Goal: Information Seeking & Learning: Learn about a topic

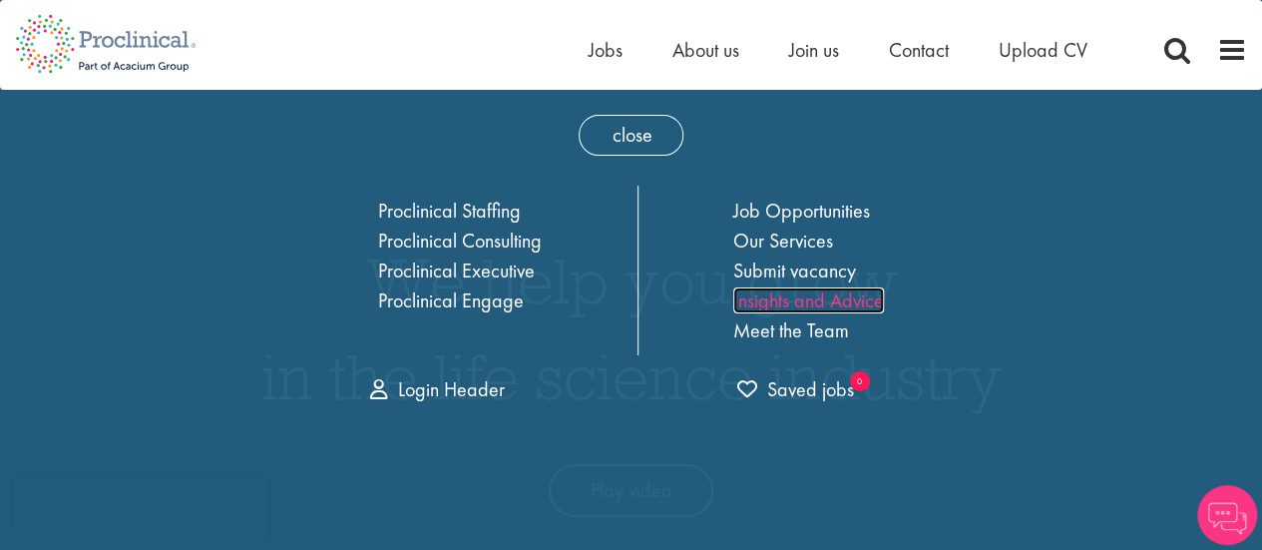
click at [820, 293] on link "Insights and Advice" at bounding box center [808, 300] width 151 height 26
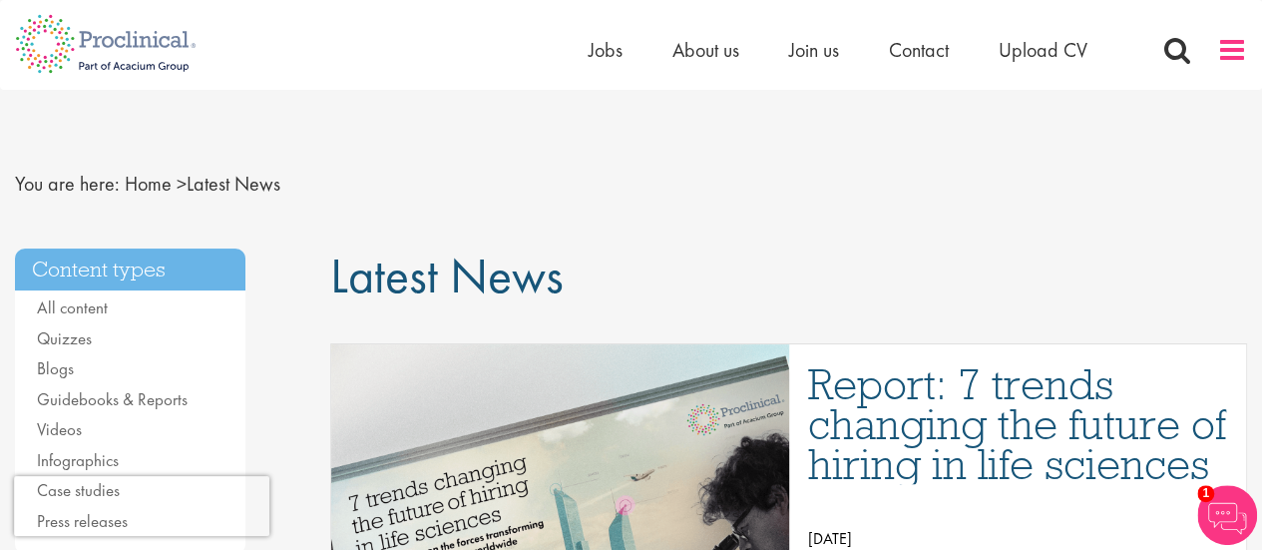
click at [1224, 61] on span at bounding box center [1232, 50] width 30 height 30
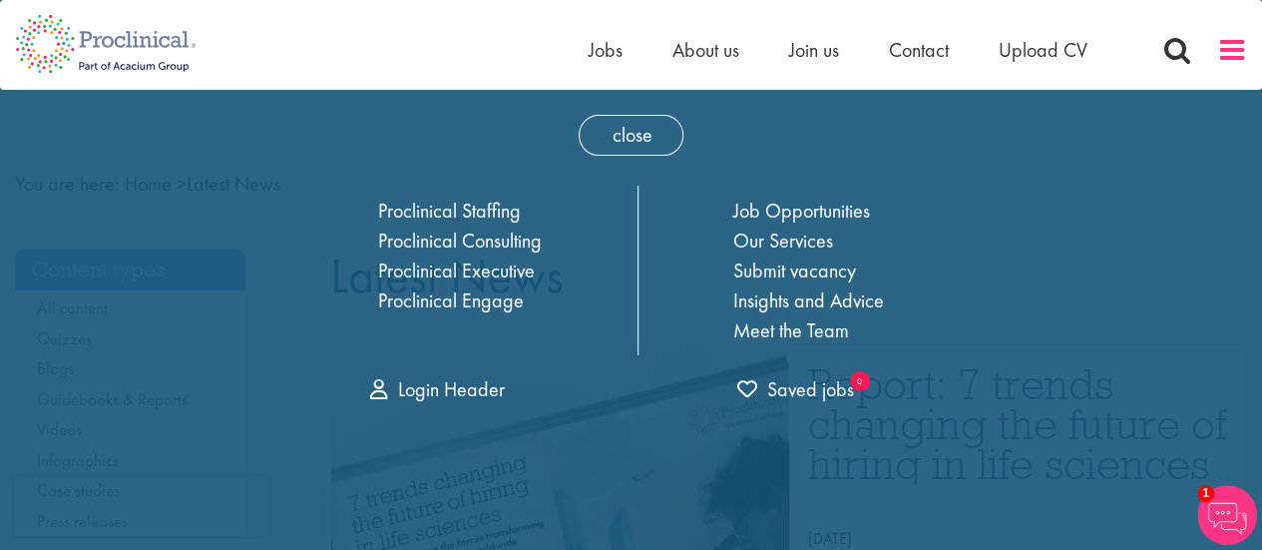
click at [1224, 61] on span at bounding box center [1232, 50] width 30 height 30
click at [605, 143] on span "close" at bounding box center [631, 135] width 105 height 41
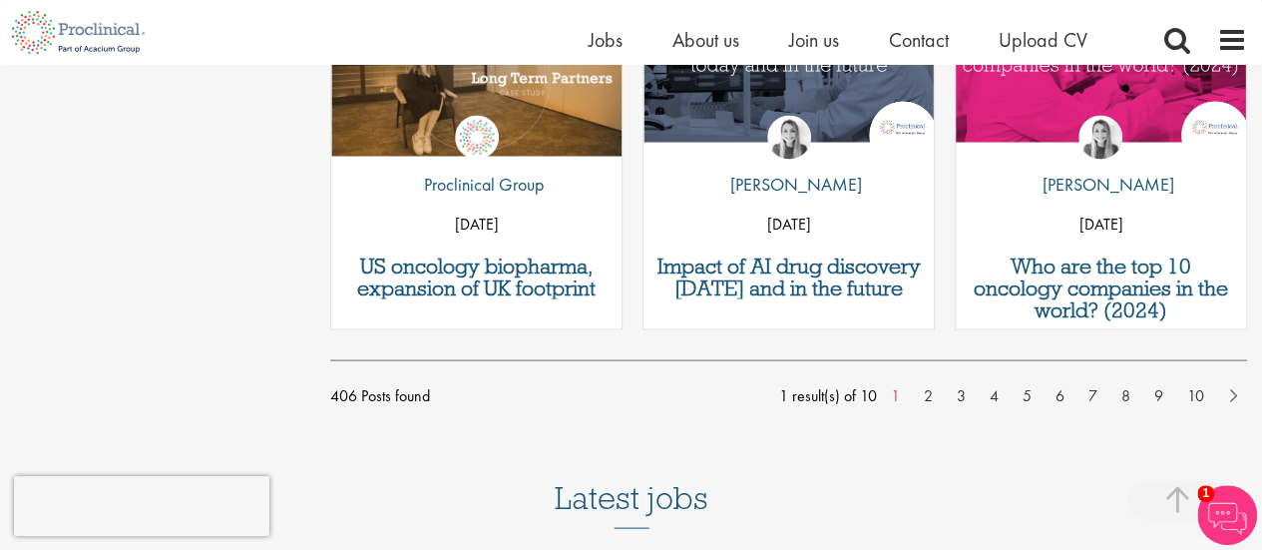
scroll to position [2551, 0]
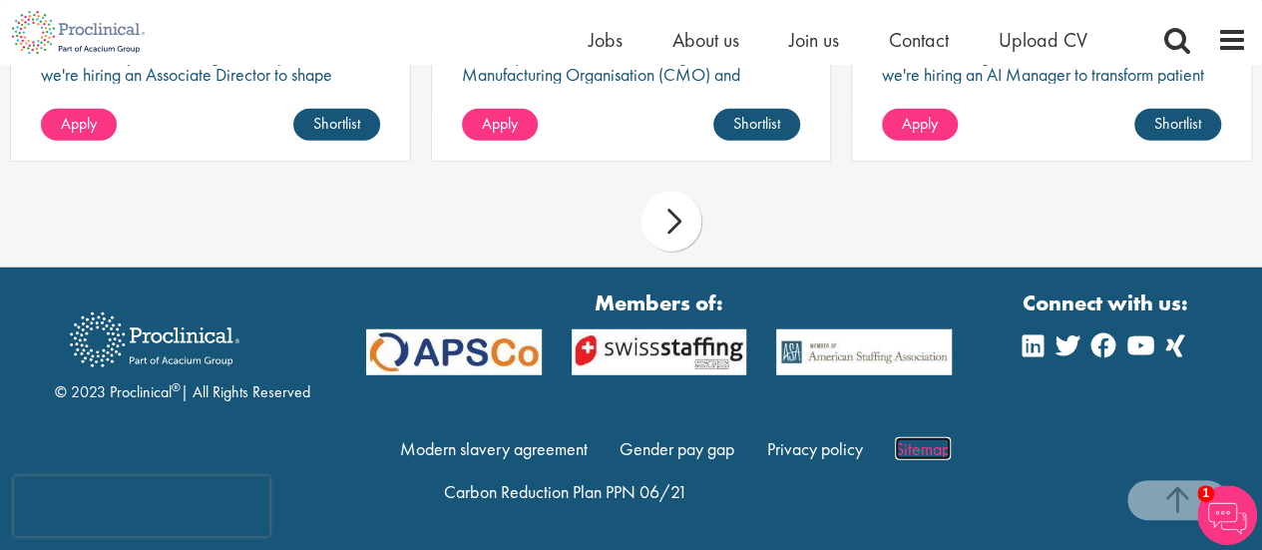
click at [929, 444] on link "Sitemap" at bounding box center [923, 448] width 56 height 23
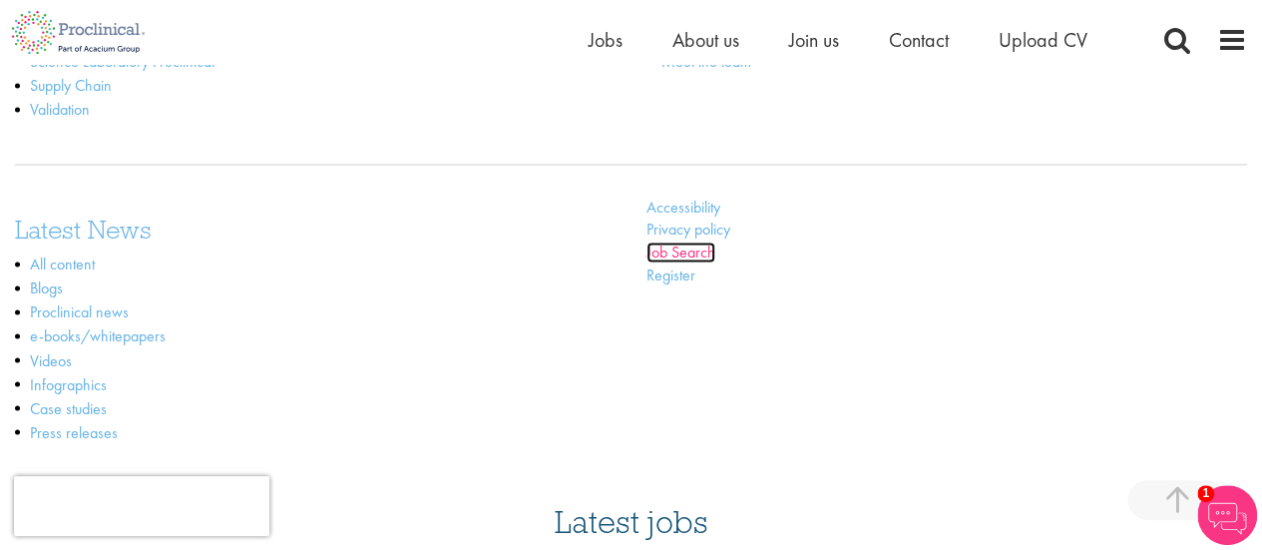
click at [714, 248] on link "Job Search" at bounding box center [681, 252] width 69 height 21
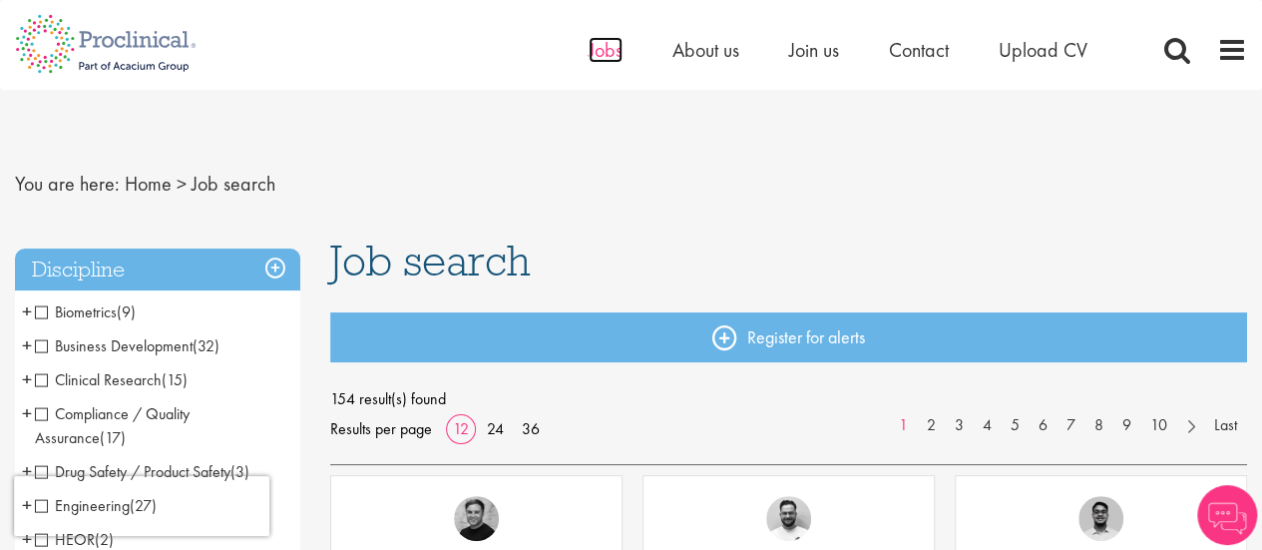
click at [607, 46] on span "Jobs" at bounding box center [606, 50] width 34 height 26
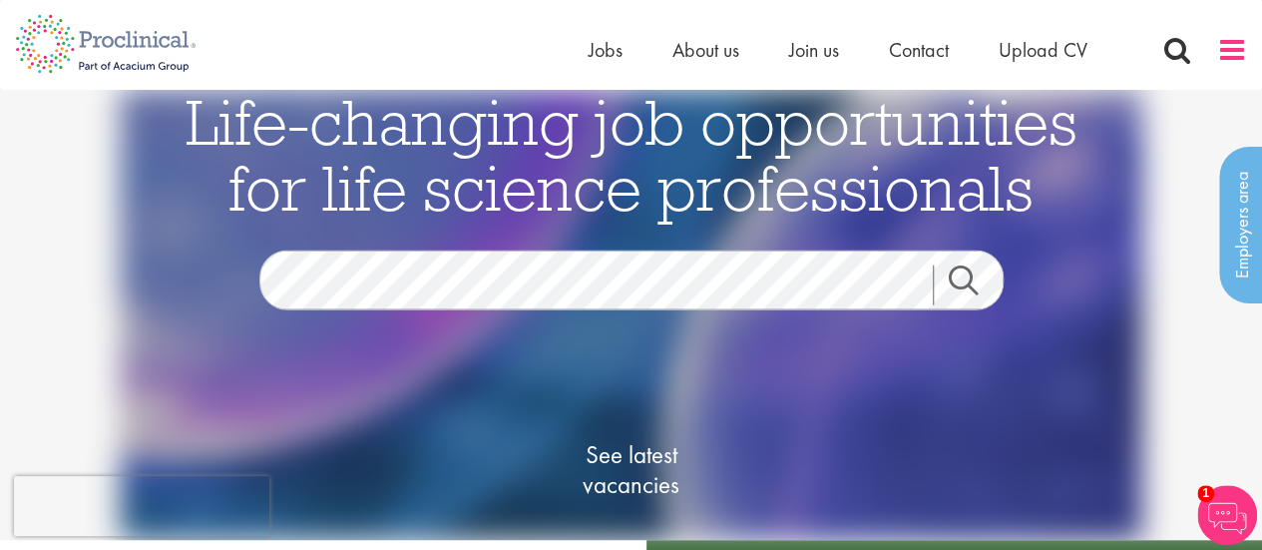
click at [1231, 53] on span at bounding box center [1232, 50] width 30 height 30
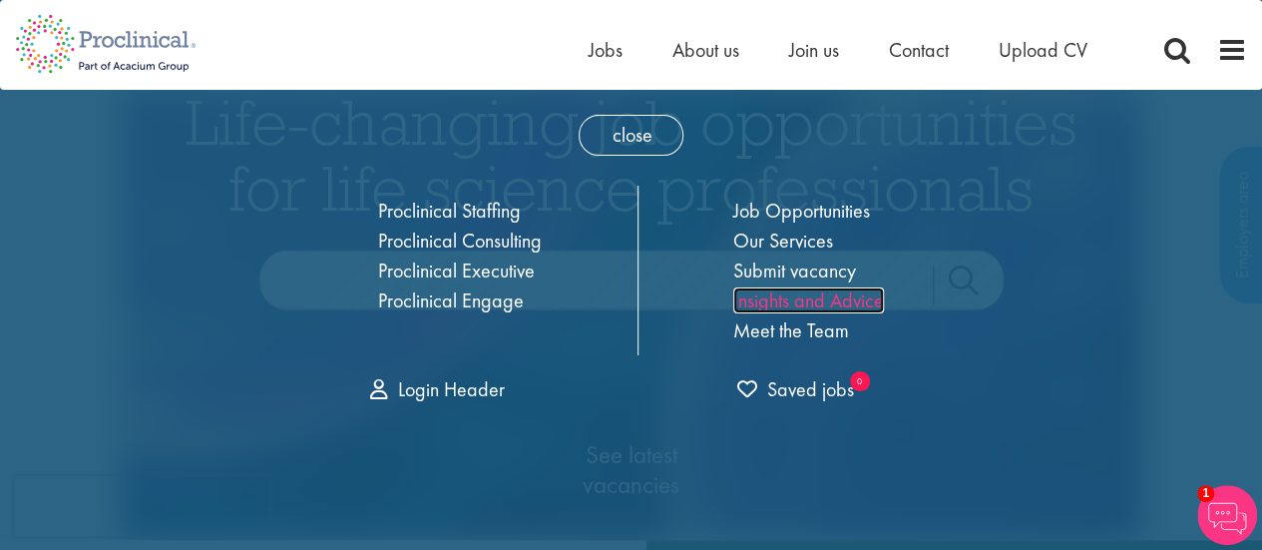
click at [792, 297] on link "Insights and Advice" at bounding box center [808, 300] width 151 height 26
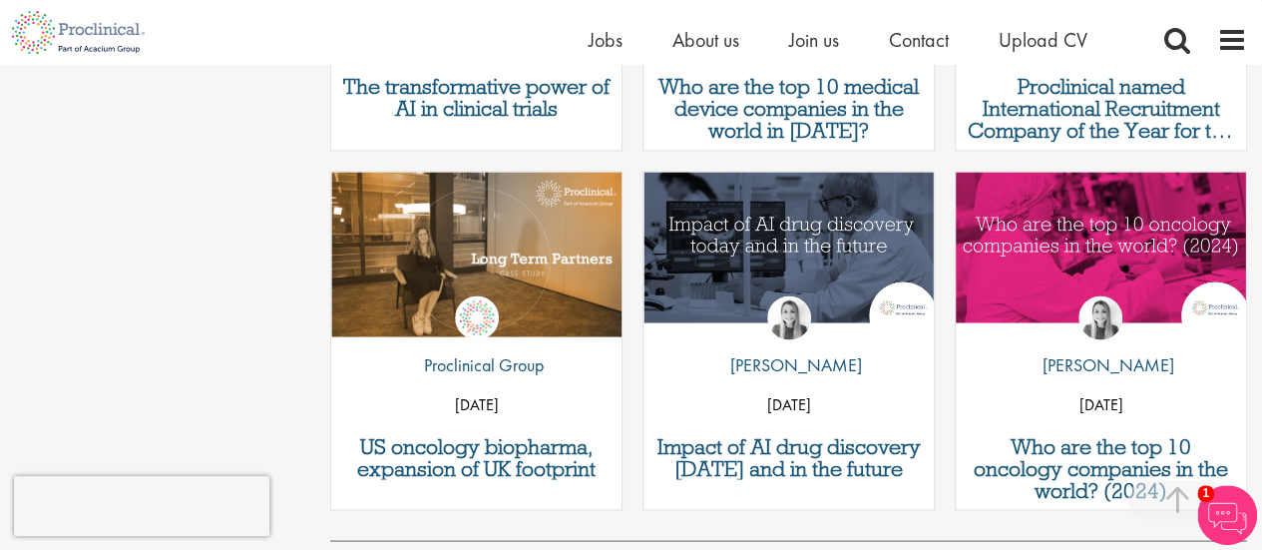
scroll to position [1577, 0]
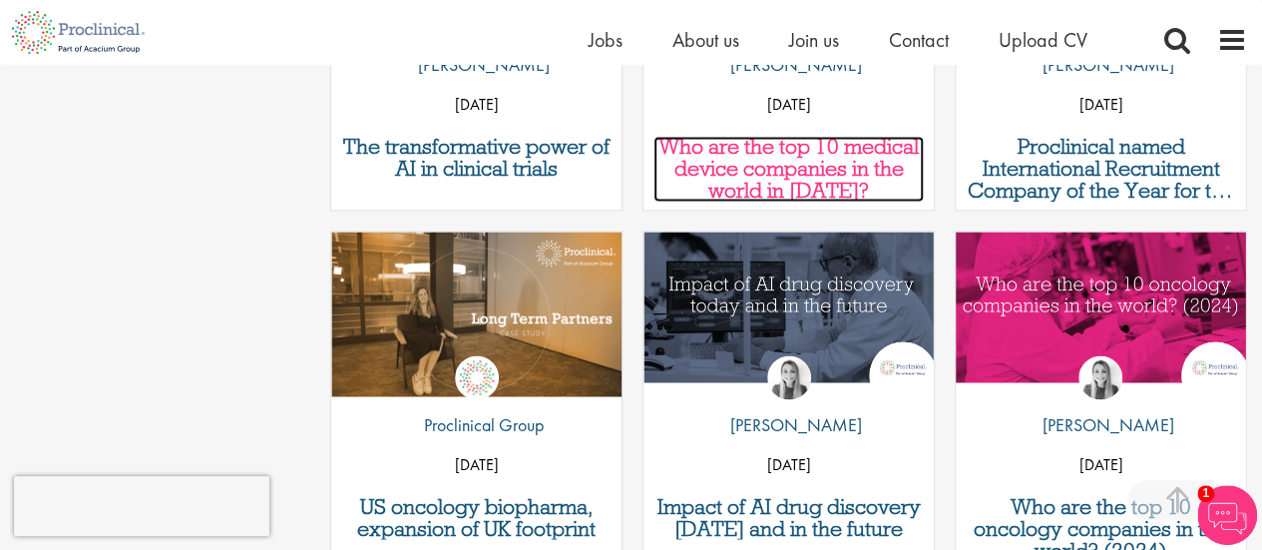
click at [816, 152] on h3 "Who are the top 10 medical device companies in the world in [DATE]?" at bounding box center [789, 169] width 270 height 66
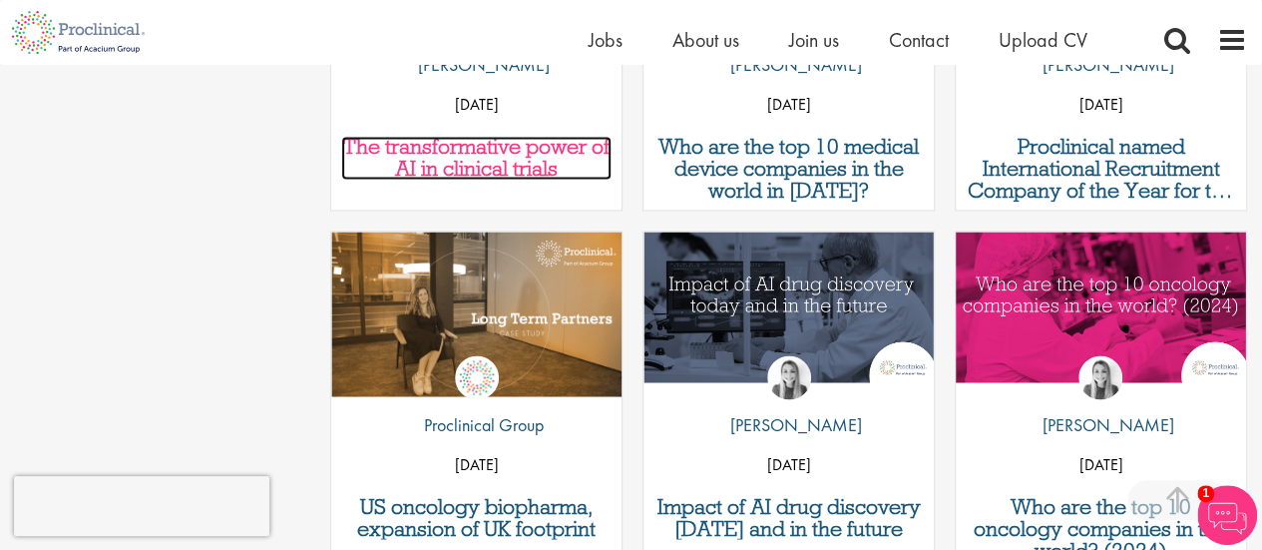
click at [539, 155] on h3 "The transformative power of AI in clinical trials" at bounding box center [476, 158] width 270 height 44
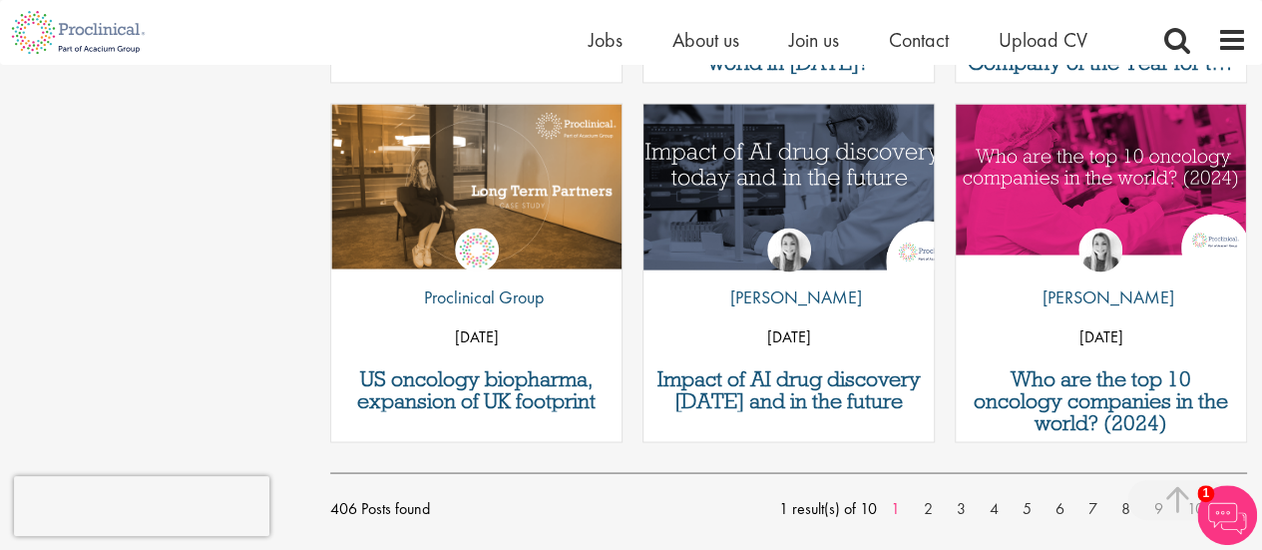
scroll to position [1721, 0]
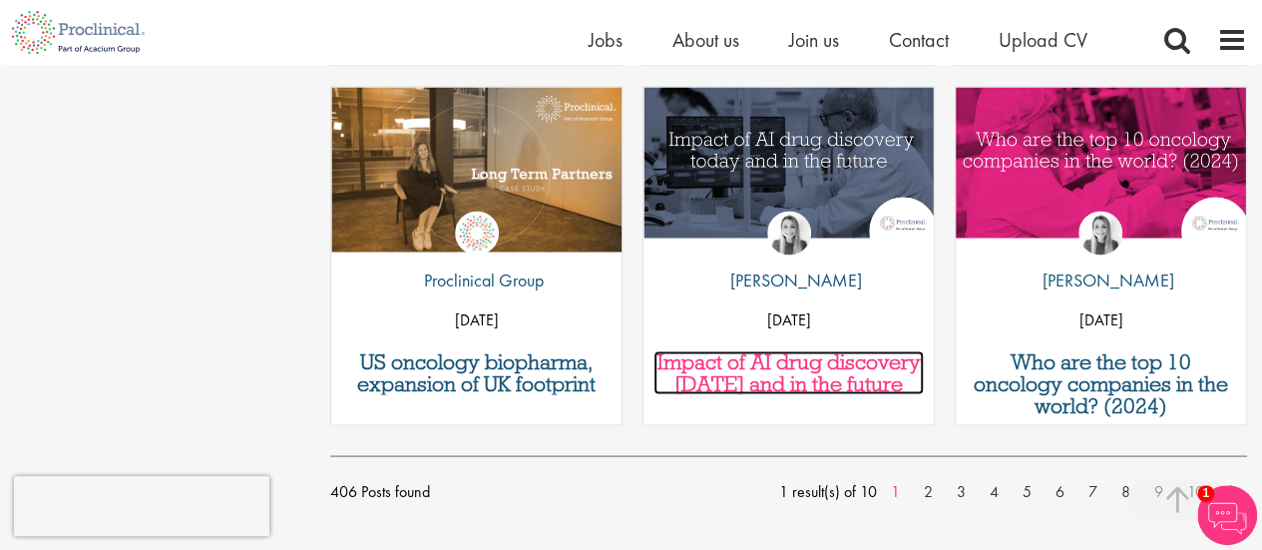
click at [767, 364] on h3 "Impact of AI drug discovery [DATE] and in the future" at bounding box center [789, 372] width 270 height 44
